Goal: Information Seeking & Learning: Learn about a topic

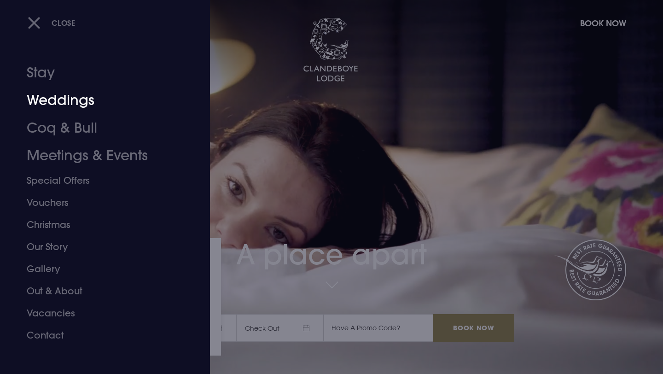
click at [50, 106] on link "Weddings" at bounding box center [99, 101] width 145 height 28
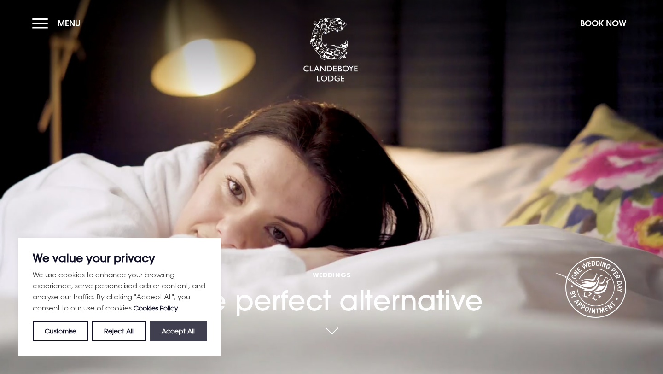
click at [173, 331] on button "Accept All" at bounding box center [178, 331] width 57 height 20
checkbox input "true"
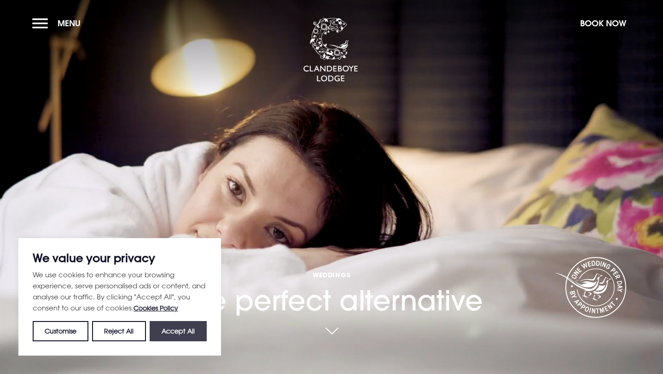
checkbox input "true"
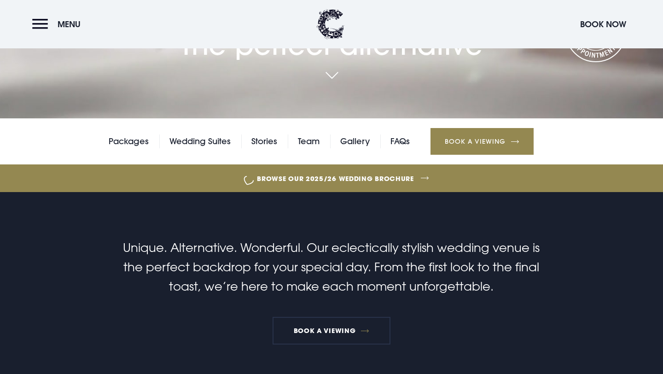
scroll to position [262, 0]
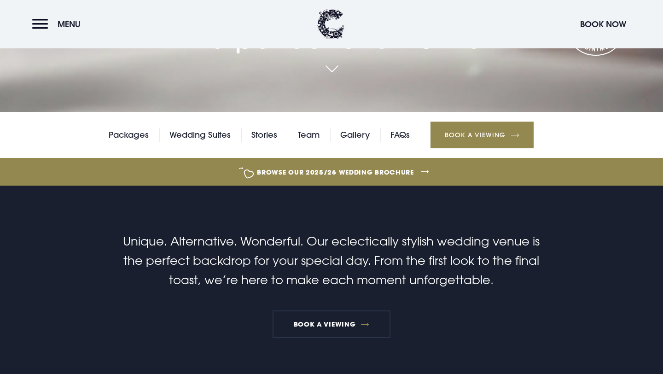
click at [360, 144] on div "Packages Wedding Suites Stories Team Gallery FAQs Book a Viewing" at bounding box center [331, 135] width 663 height 46
click at [360, 136] on link "Gallery" at bounding box center [354, 135] width 29 height 14
